Goal: Information Seeking & Learning: Learn about a topic

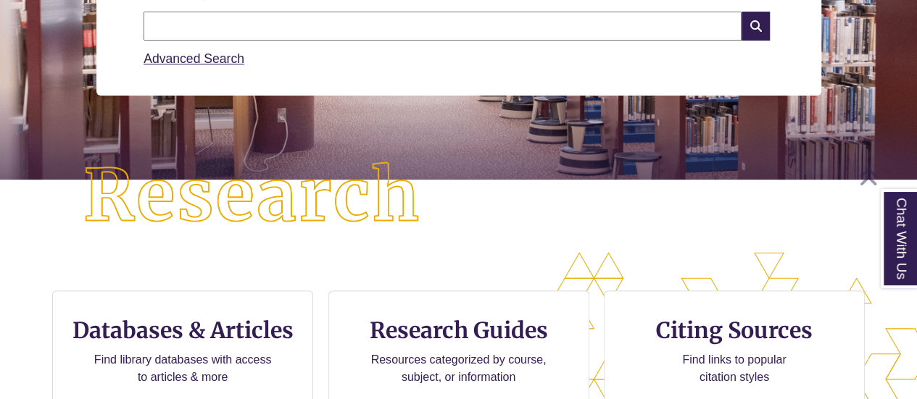
scroll to position [241, 0]
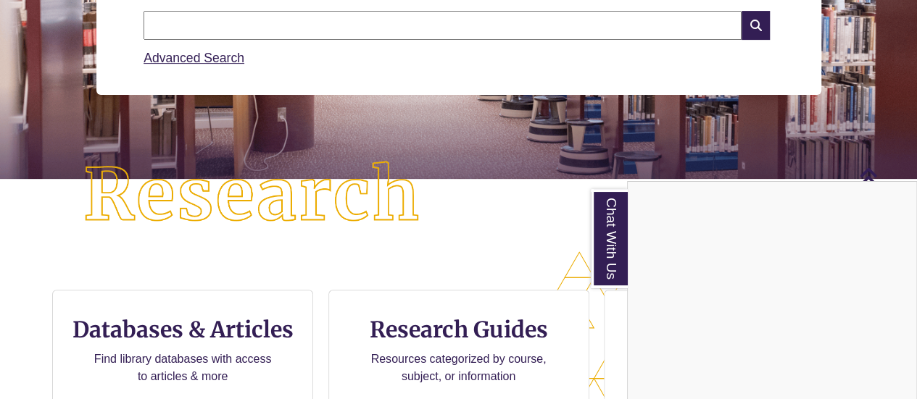
click at [468, 325] on div "Chat With Us" at bounding box center [458, 199] width 917 height 399
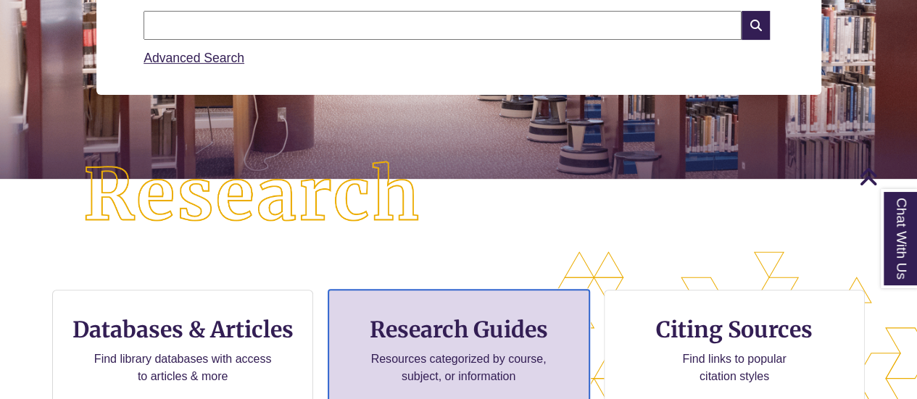
click at [459, 326] on h3 "Research Guides" at bounding box center [459, 330] width 236 height 28
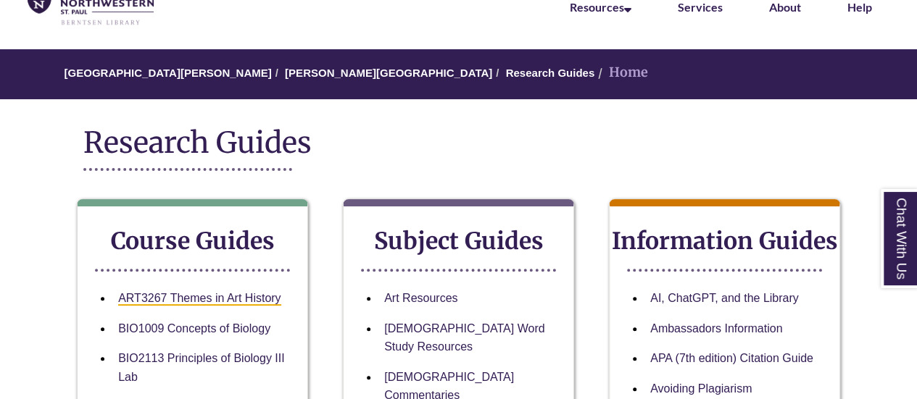
scroll to position [82, 0]
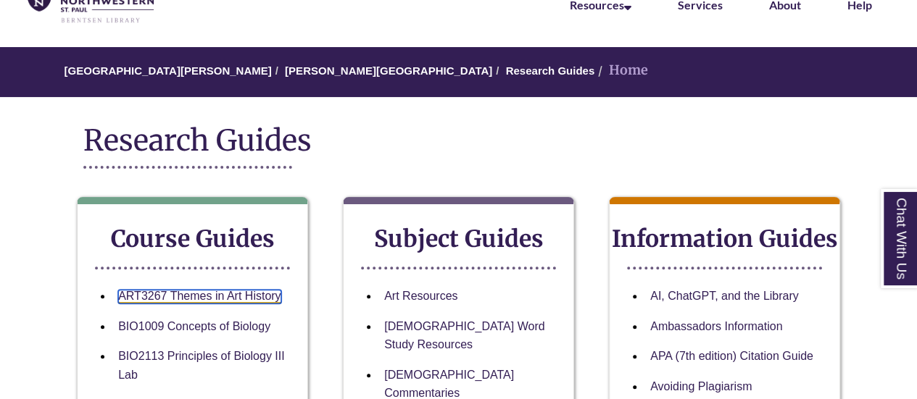
click at [235, 291] on link "ART3267 Themes in Art History" at bounding box center [199, 297] width 162 height 14
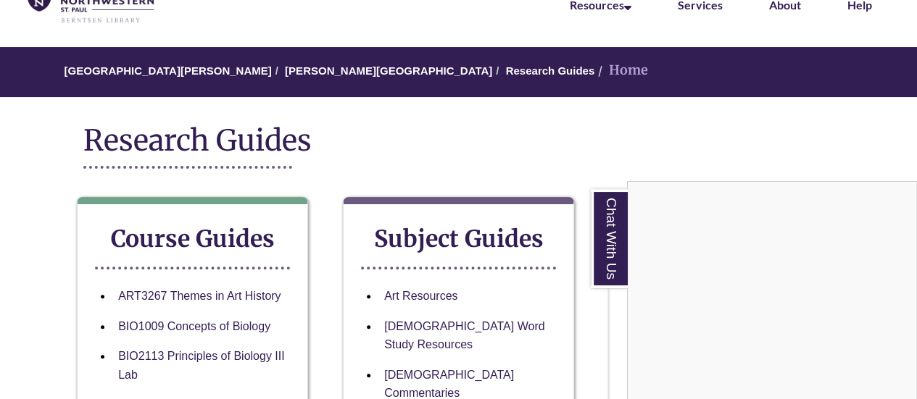
click at [529, 172] on div "Chat With Us" at bounding box center [458, 199] width 917 height 399
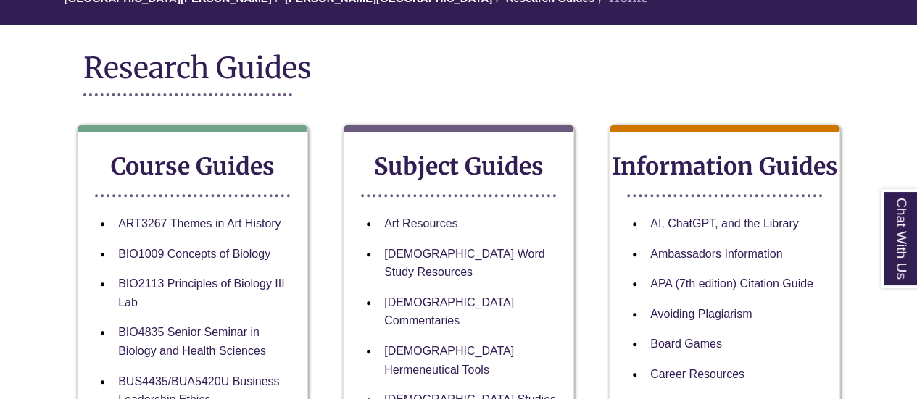
scroll to position [0, 0]
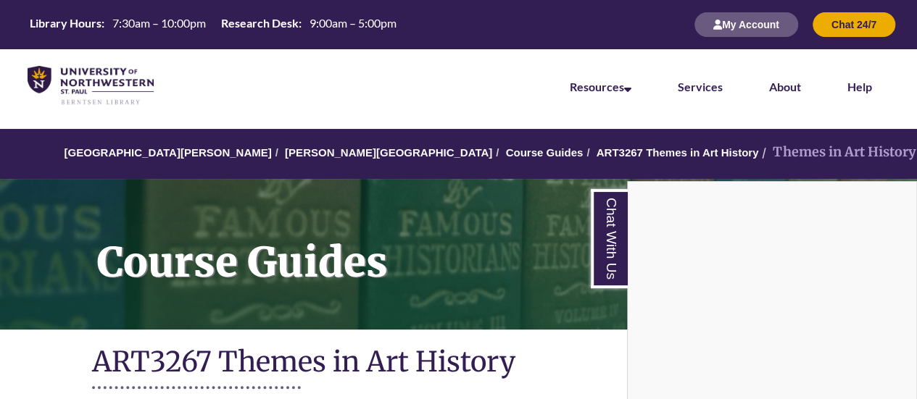
click at [368, 333] on div "Chat With Us" at bounding box center [458, 199] width 917 height 399
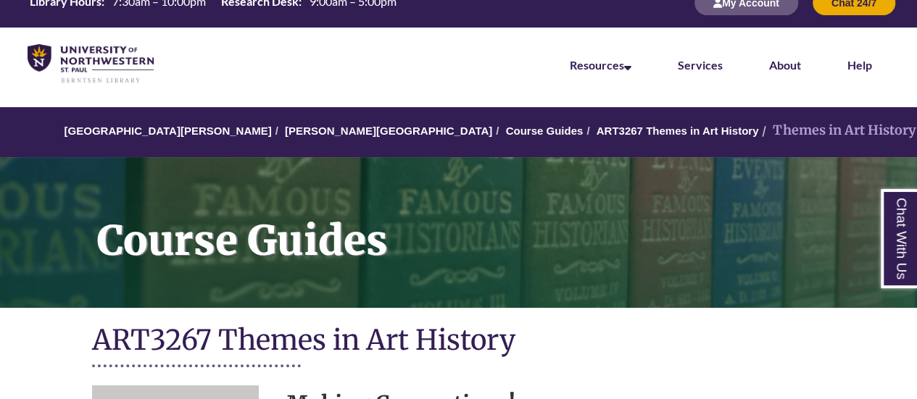
scroll to position [25, 0]
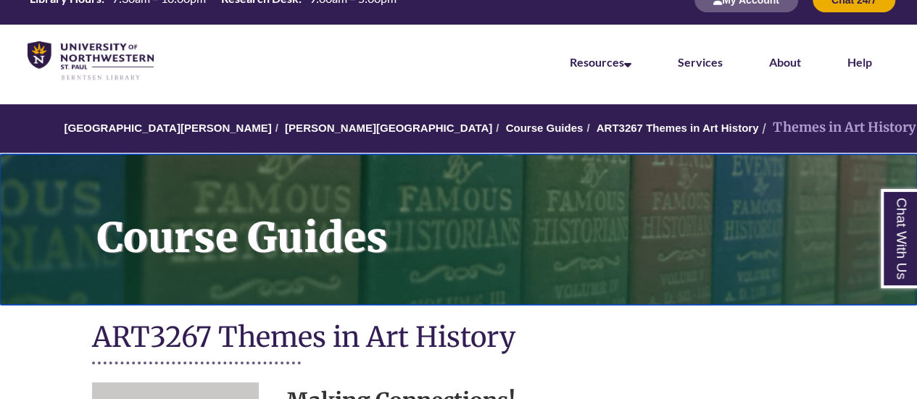
click at [489, 228] on h1 "Course Guides" at bounding box center [498, 220] width 835 height 132
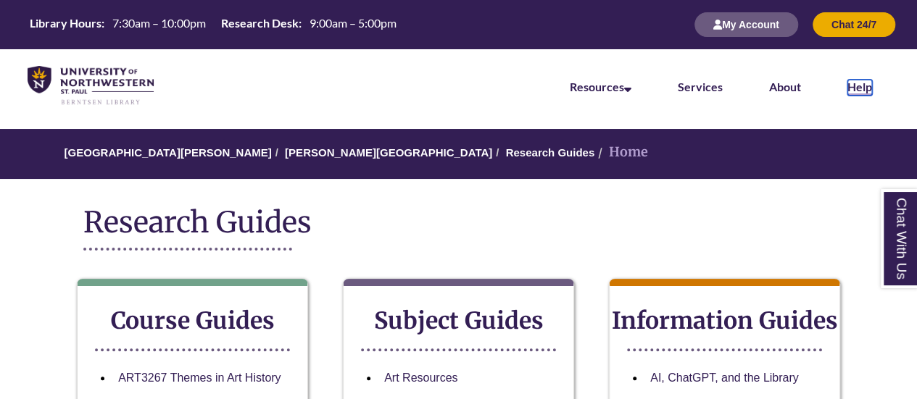
click at [867, 85] on link "Help" at bounding box center [859, 88] width 25 height 16
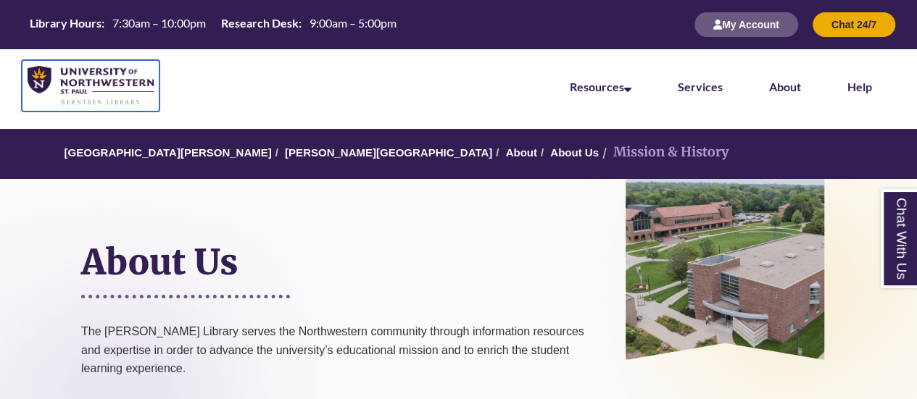
drag, startPoint x: 488, startPoint y: 329, endPoint x: 113, endPoint y: 95, distance: 442.3
click at [113, 95] on img at bounding box center [91, 86] width 126 height 40
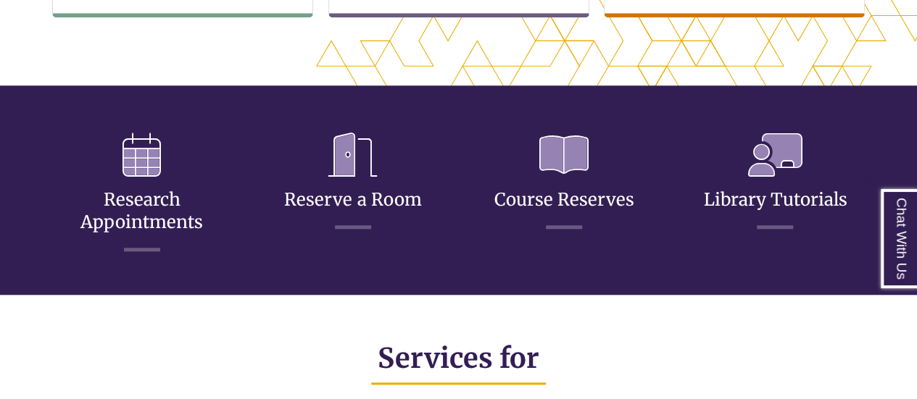
scroll to position [630, 0]
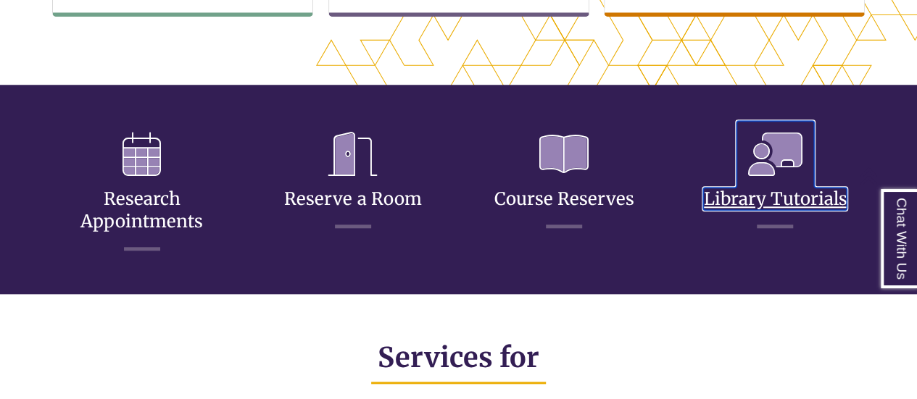
click at [732, 201] on link "Library Tutorials" at bounding box center [774, 181] width 143 height 57
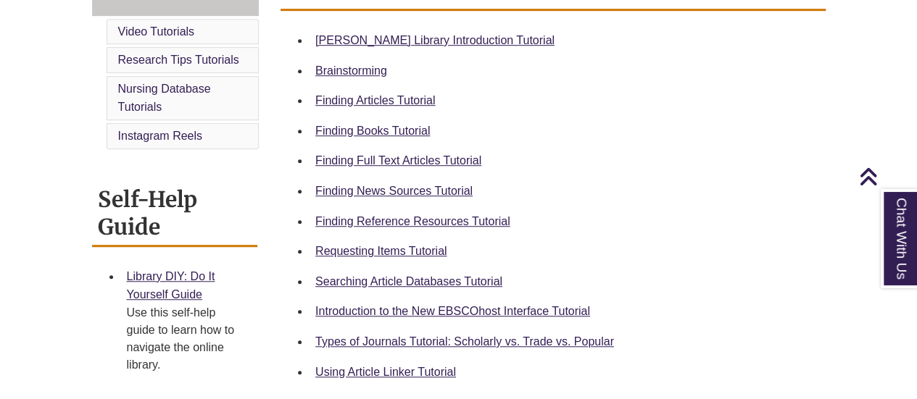
scroll to position [442, 0]
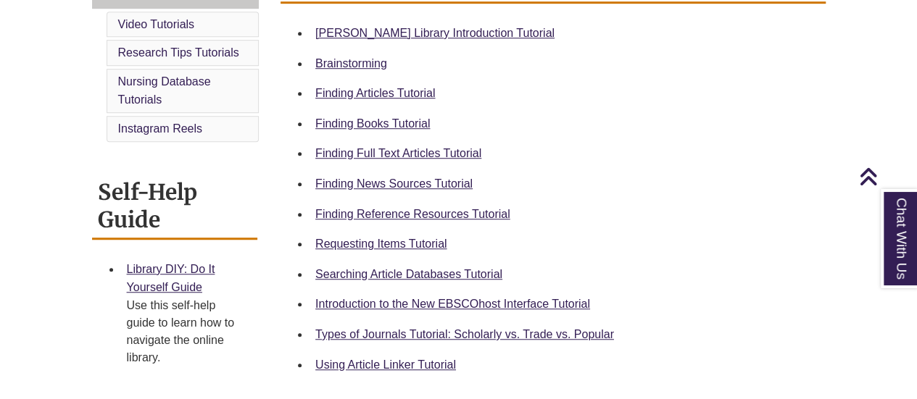
click at [172, 274] on div "Library DIY: Do It Yourself Guide Use this self-help guide to learn how to navi…" at bounding box center [187, 313] width 120 height 107
click at [172, 271] on link "Library DIY: Do It Yourself Guide" at bounding box center [171, 278] width 88 height 31
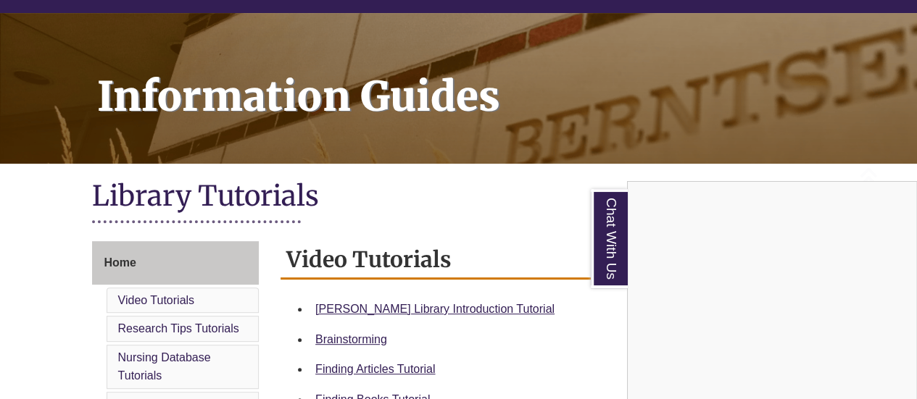
scroll to position [178, 0]
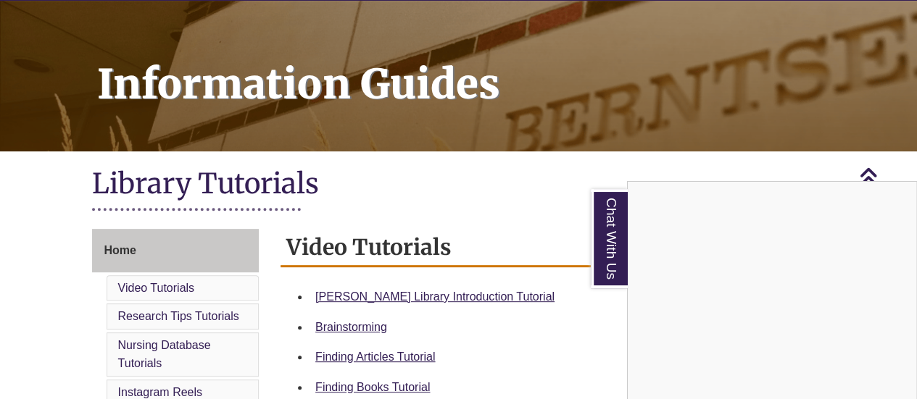
click at [566, 232] on div "Chat With Us" at bounding box center [458, 199] width 917 height 399
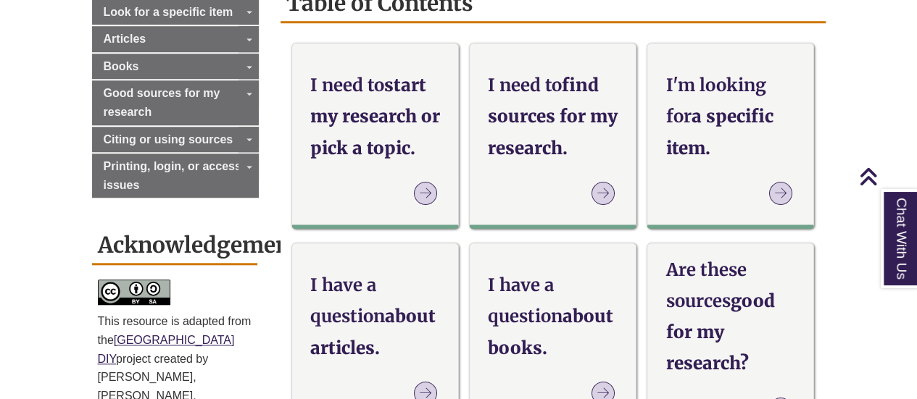
scroll to position [556, 0]
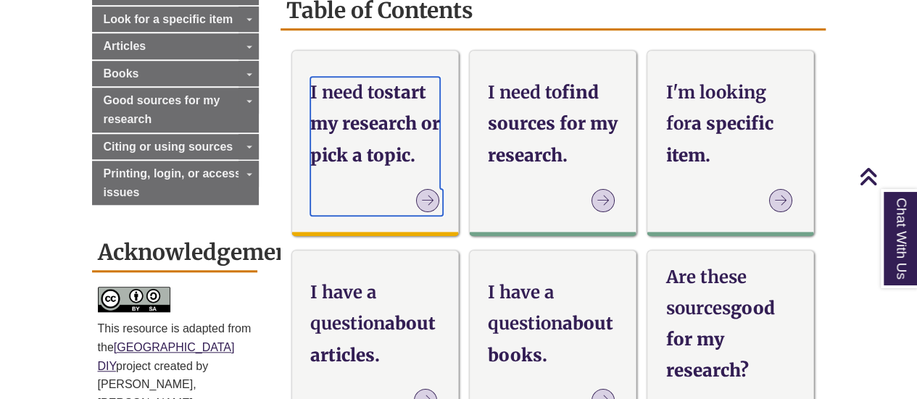
click at [338, 176] on link "I need to start my research or pick a topic." at bounding box center [375, 146] width 130 height 139
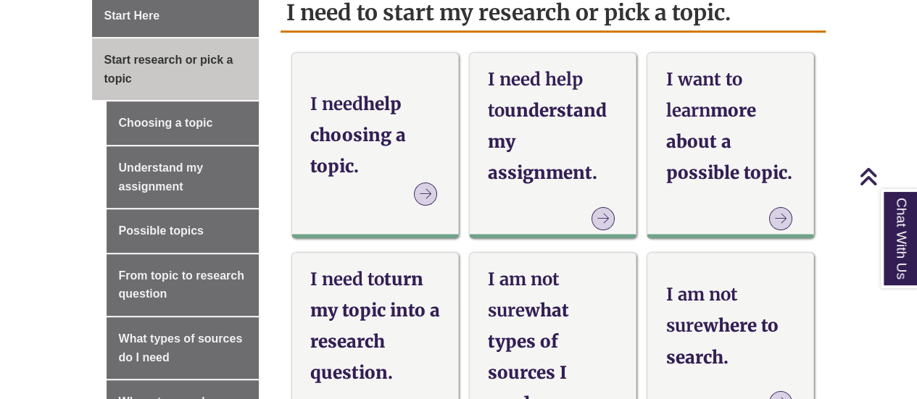
scroll to position [430, 0]
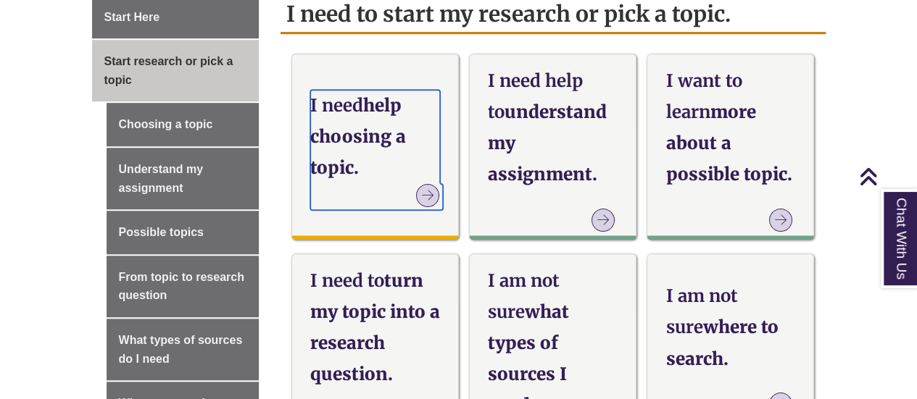
click at [371, 140] on h3 "I need help choosing a topic." at bounding box center [375, 137] width 130 height 94
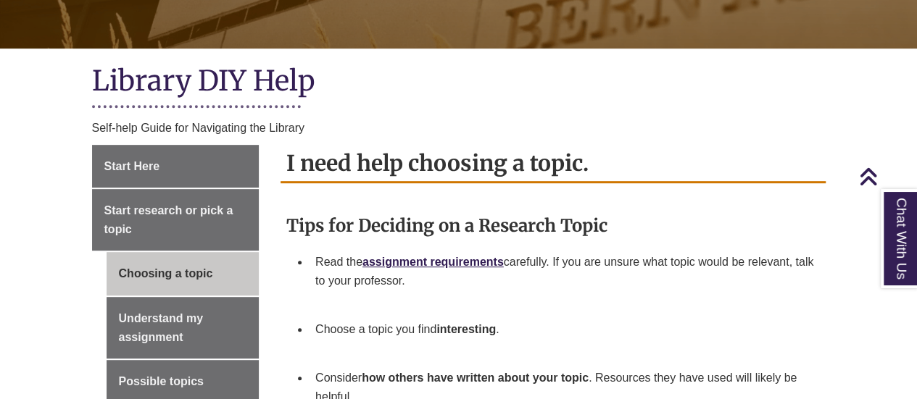
scroll to position [258, 0]
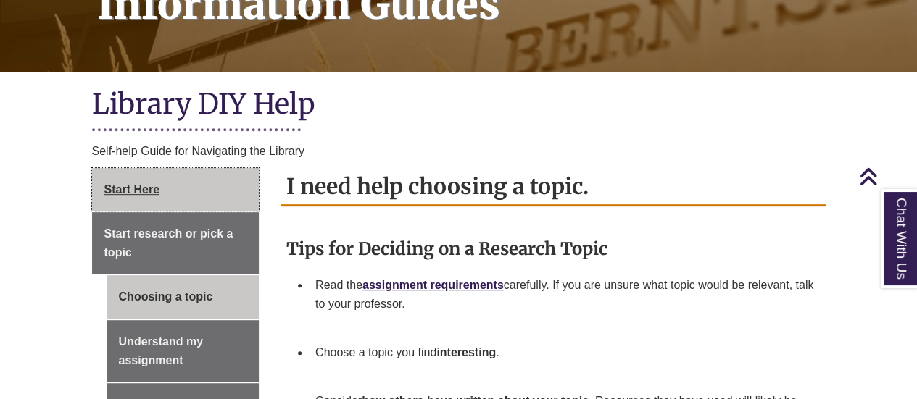
drag, startPoint x: 167, startPoint y: 164, endPoint x: 162, endPoint y: 183, distance: 18.6
click at [162, 183] on link "Start Here" at bounding box center [175, 189] width 167 height 43
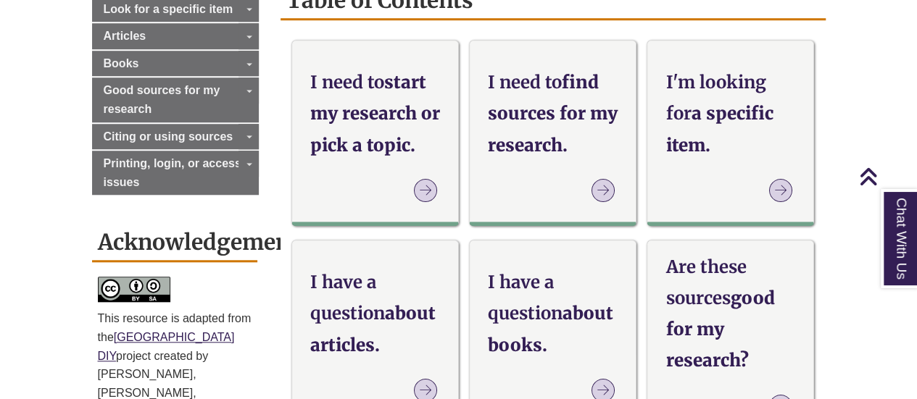
scroll to position [565, 0]
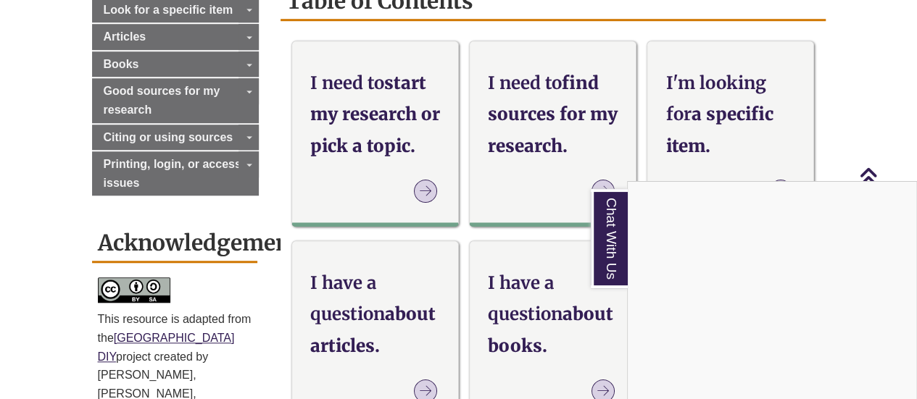
click at [110, 234] on div "Chat With Us" at bounding box center [458, 199] width 917 height 399
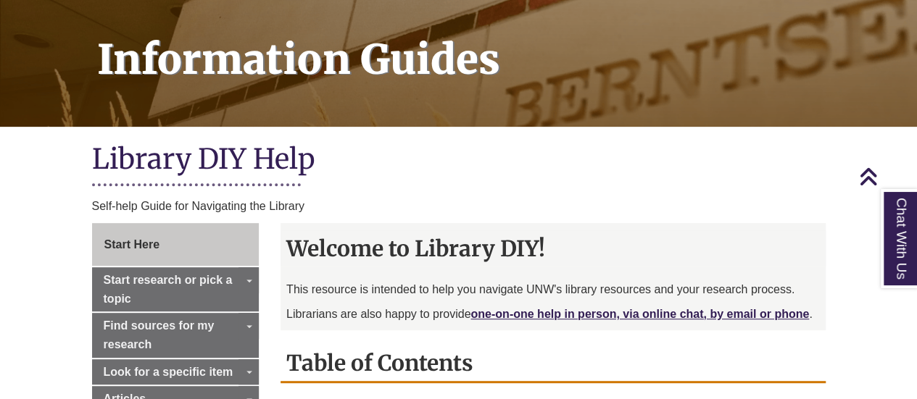
scroll to position [202, 0]
